Goal: Task Accomplishment & Management: Use online tool/utility

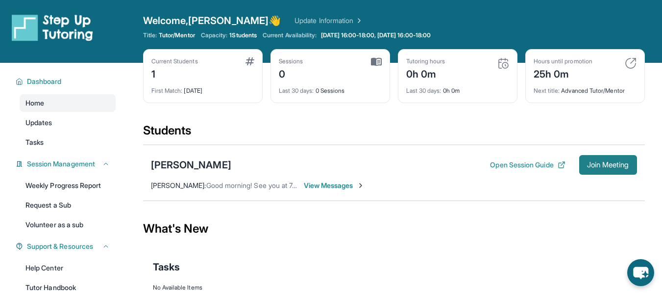
click at [605, 166] on span "Join Meeting" at bounding box center [608, 165] width 42 height 6
click at [590, 164] on span "Join Meeting" at bounding box center [608, 165] width 42 height 6
